Goal: Navigation & Orientation: Understand site structure

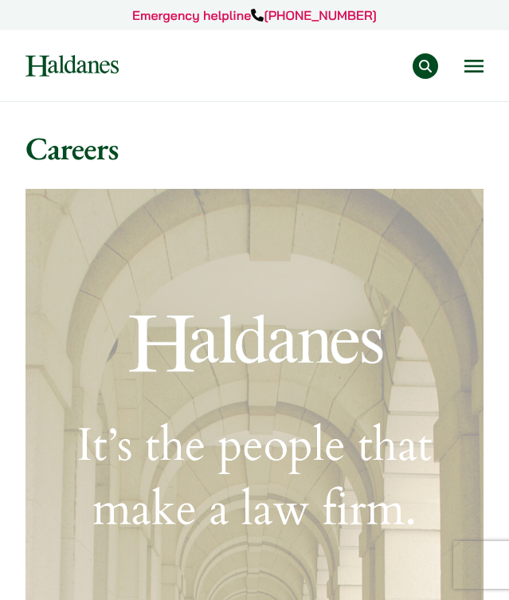
click at [474, 61] on button "Open menu" at bounding box center [473, 66] width 19 height 13
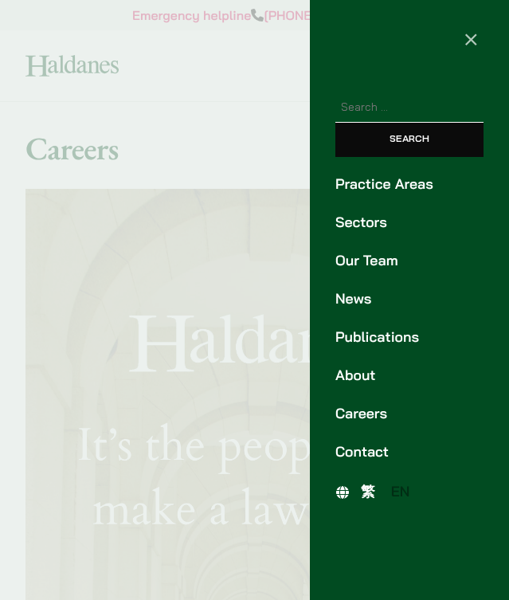
click at [349, 447] on link "Contact" at bounding box center [409, 451] width 148 height 21
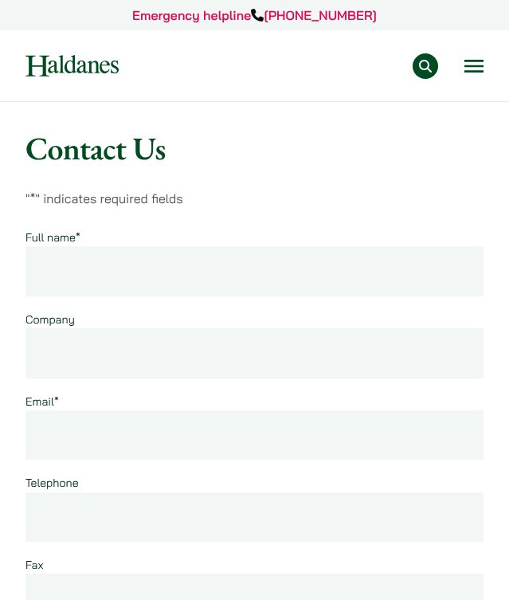
click at [469, 66] on button "Open menu" at bounding box center [473, 66] width 19 height 13
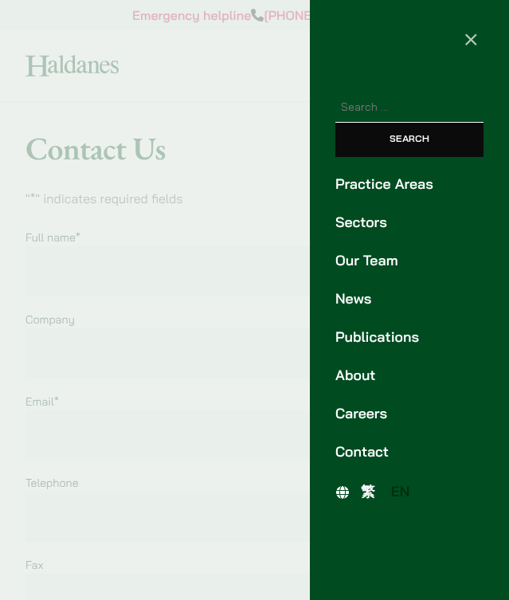
click at [350, 411] on link "Careers" at bounding box center [409, 413] width 148 height 21
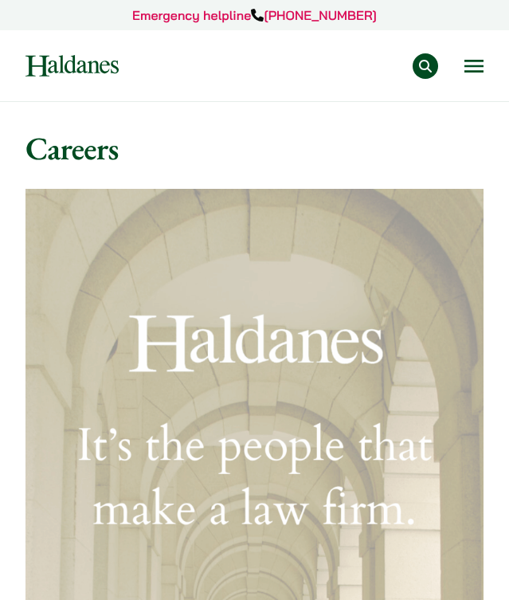
click at [471, 72] on button "Open menu" at bounding box center [473, 66] width 19 height 13
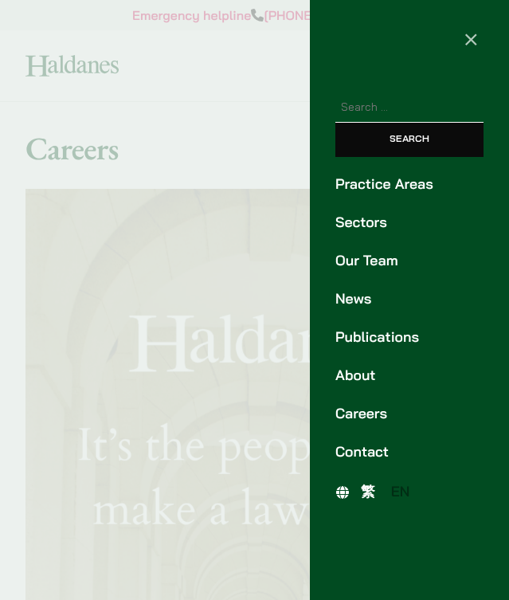
click at [366, 262] on link "Our Team" at bounding box center [409, 260] width 148 height 21
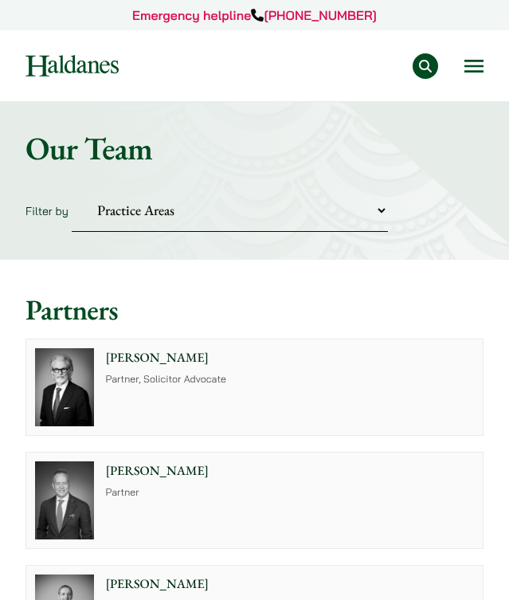
click at [467, 72] on button "Open menu" at bounding box center [473, 66] width 19 height 13
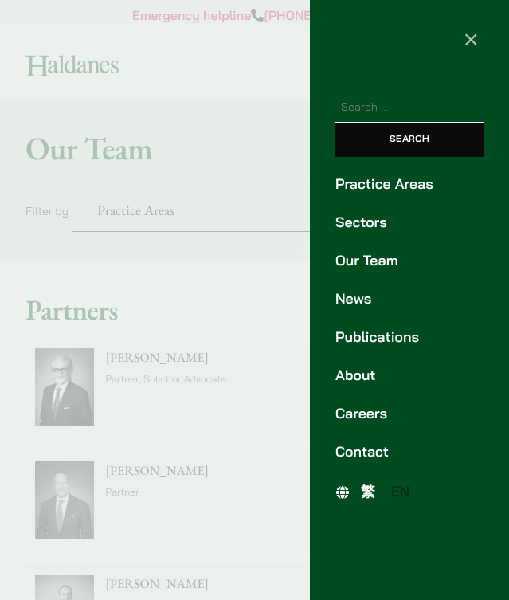
click at [176, 353] on div at bounding box center [254, 300] width 509 height 600
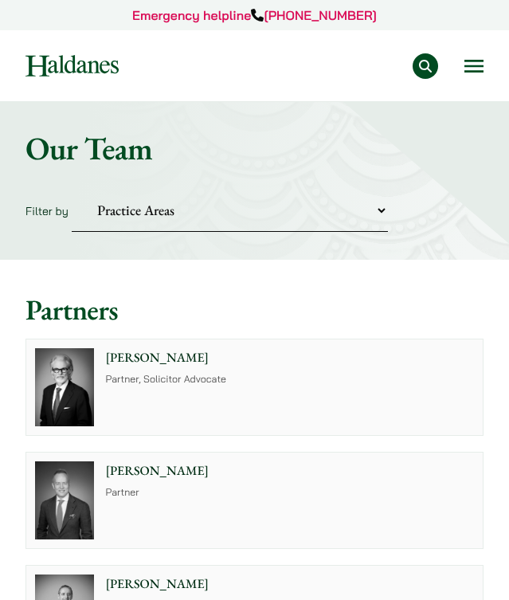
scroll to position [-1, 0]
click at [472, 81] on nav "Practice Areas Antitrust and Competition Law Civil Litigation & Dispute Resolut…" at bounding box center [254, 65] width 458 height 71
click at [472, 64] on button "Open menu" at bounding box center [473, 66] width 19 height 13
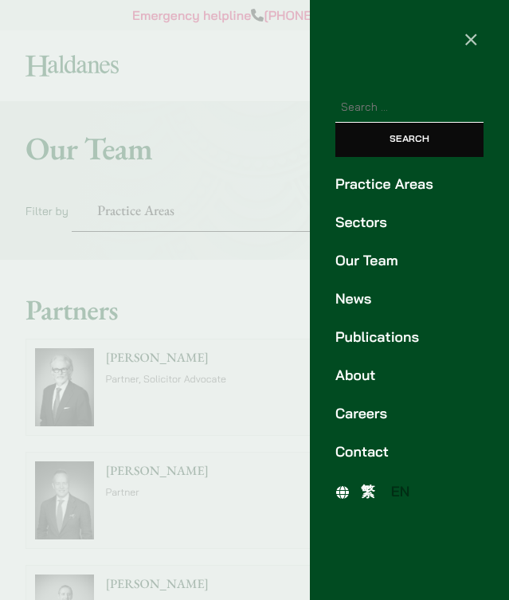
click at [350, 379] on link "About" at bounding box center [409, 375] width 148 height 21
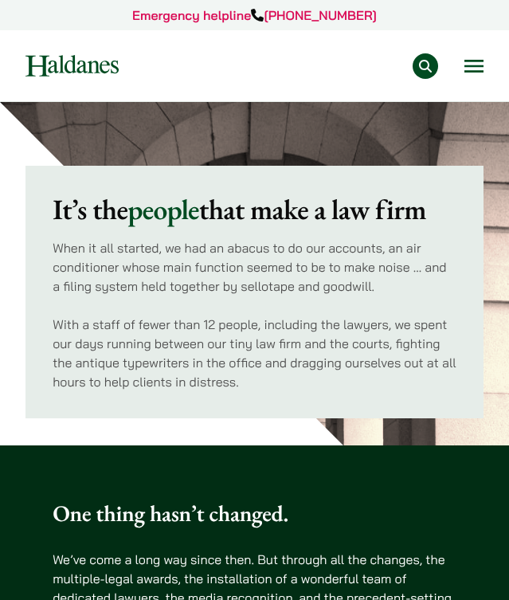
click at [475, 68] on button "Open menu" at bounding box center [473, 66] width 19 height 13
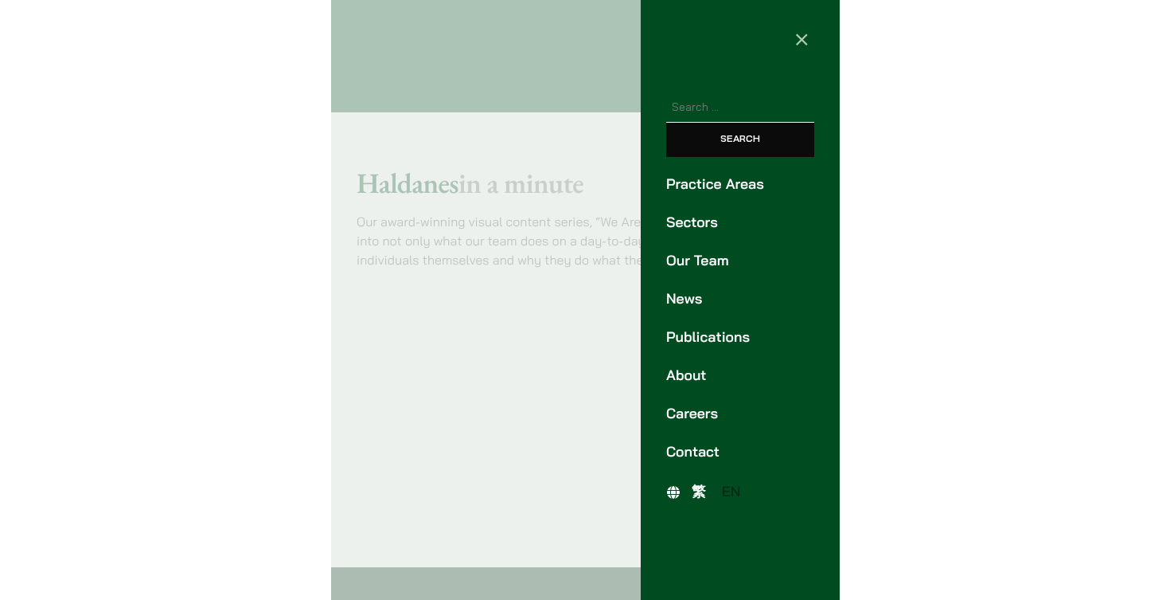
scroll to position [3435, 0]
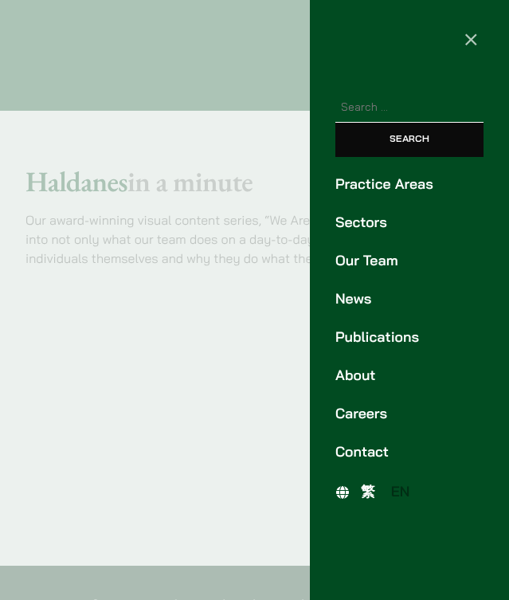
click at [366, 188] on link "Practice Areas" at bounding box center [409, 184] width 148 height 21
